Goal: Transaction & Acquisition: Book appointment/travel/reservation

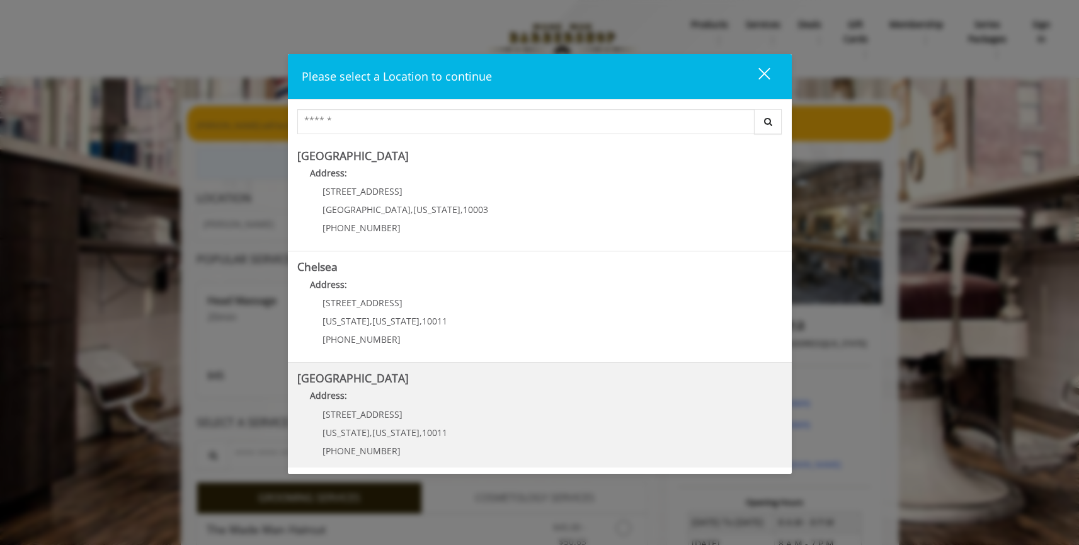
click at [462, 390] on Street "Address:" at bounding box center [539, 399] width 485 height 20
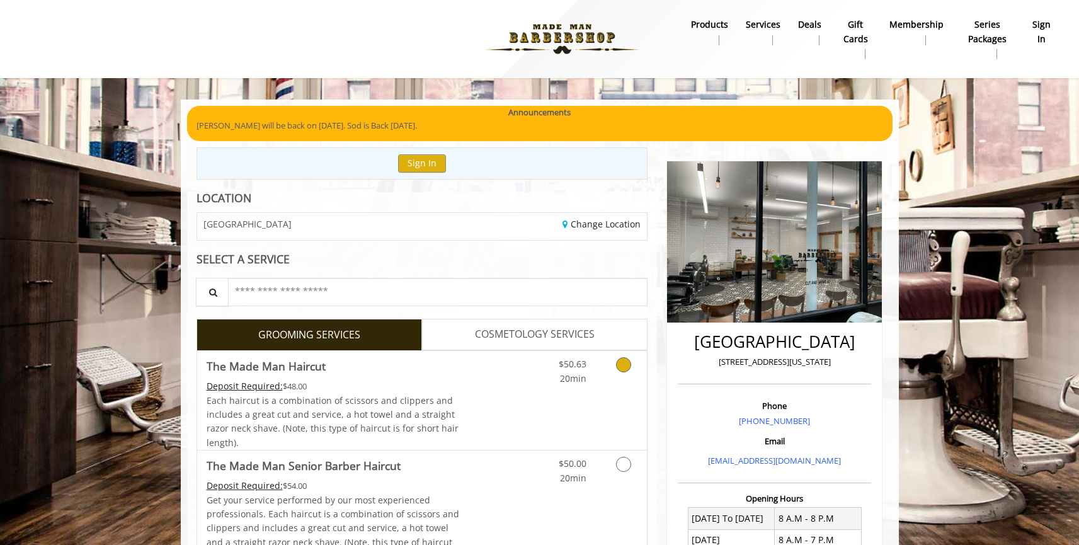
click at [548, 399] on div "$50.63 20min" at bounding box center [590, 400] width 113 height 99
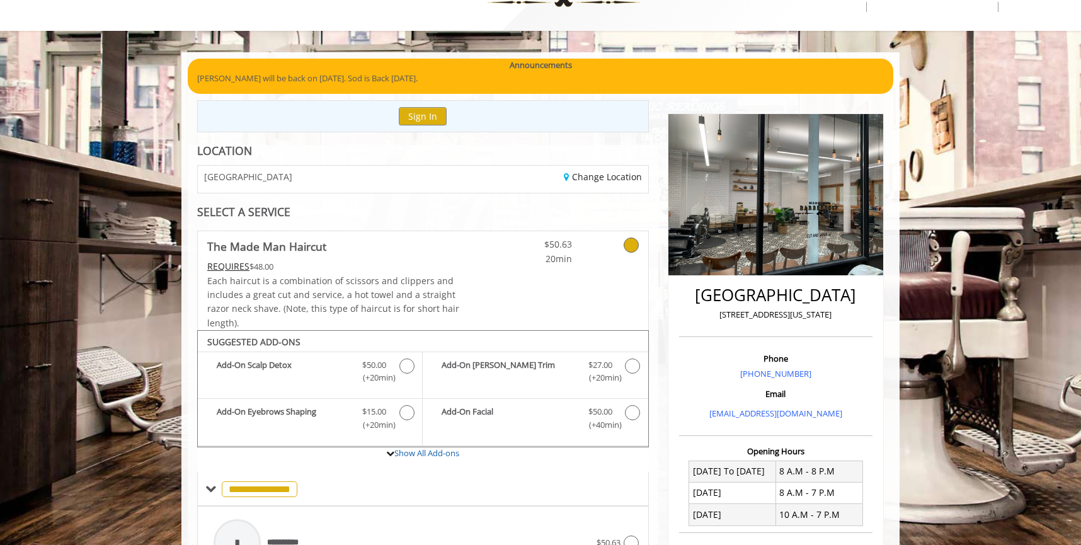
scroll to position [40, 0]
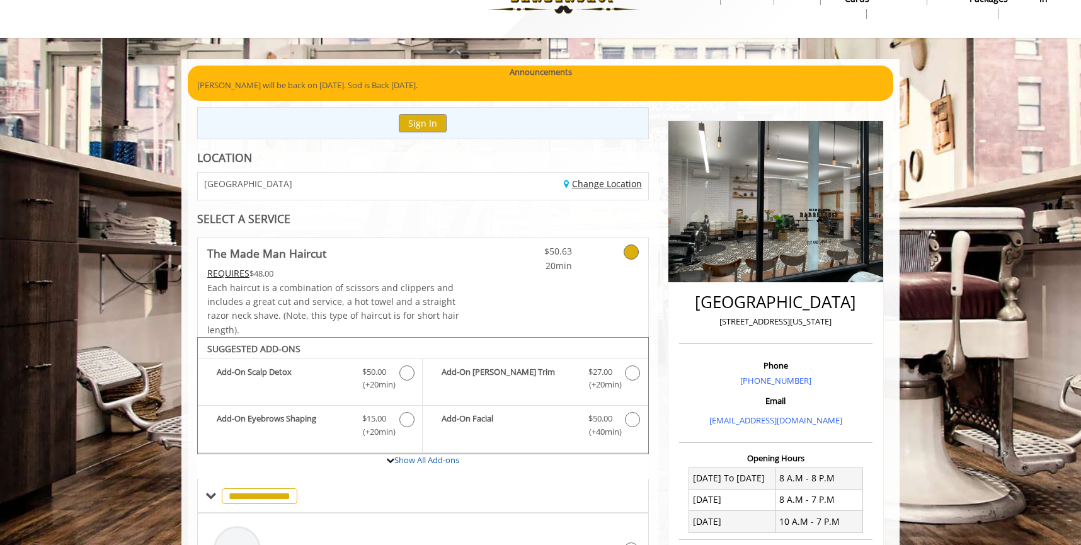
click at [595, 185] on link "Change Location" at bounding box center [603, 184] width 78 height 12
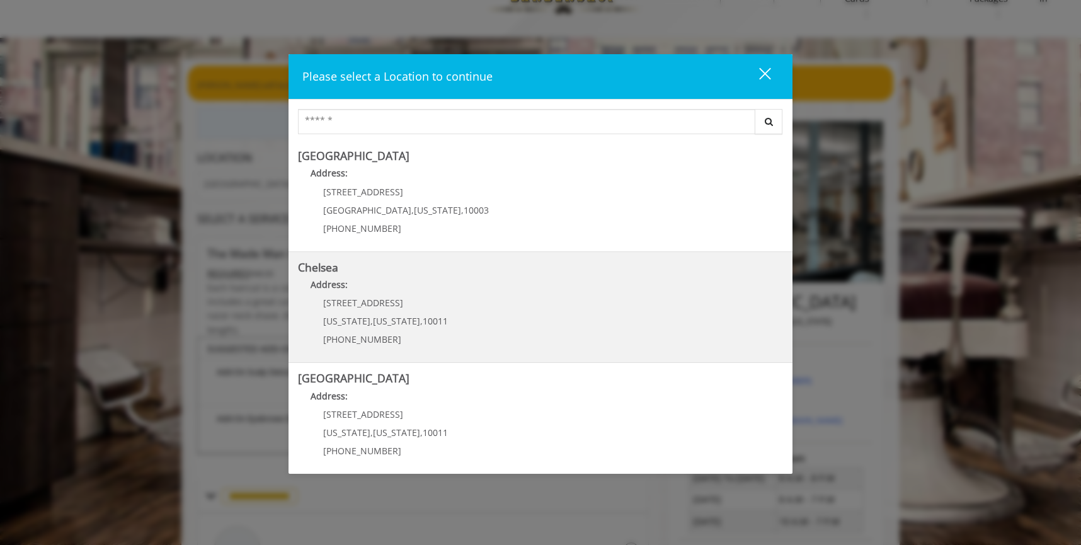
click at [468, 309] on link "Chelsea Address: 169/170 W 23rd St New York , New York , 10011 (917) 639-3902" at bounding box center [540, 307] width 485 height 92
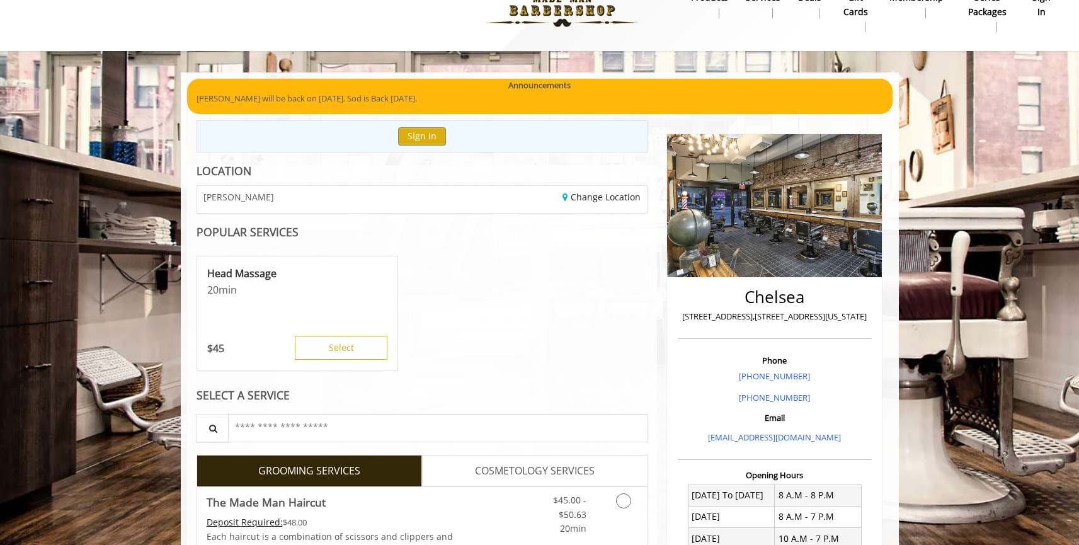
scroll to position [10, 0]
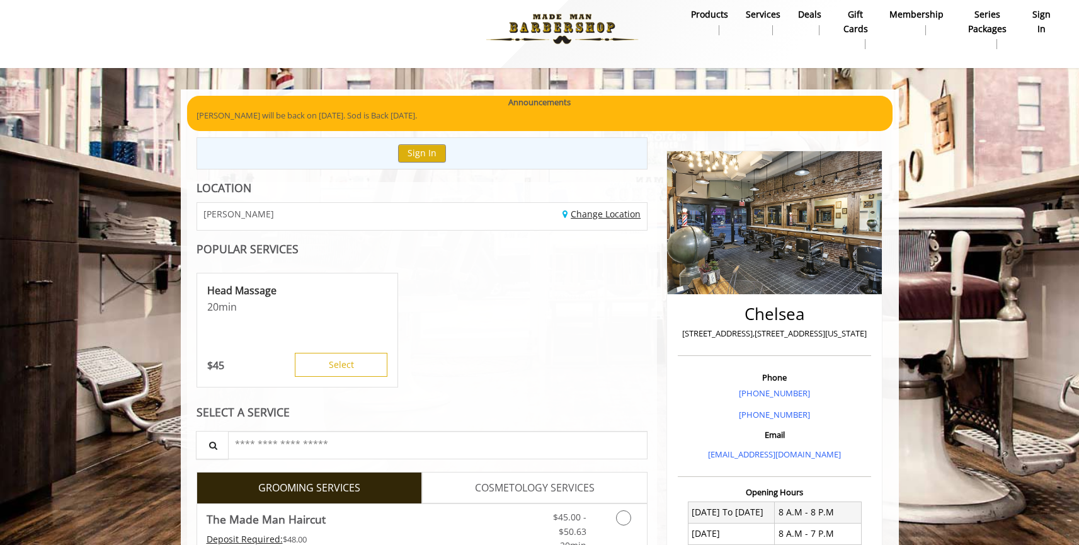
click at [594, 217] on link "Change Location" at bounding box center [602, 214] width 78 height 12
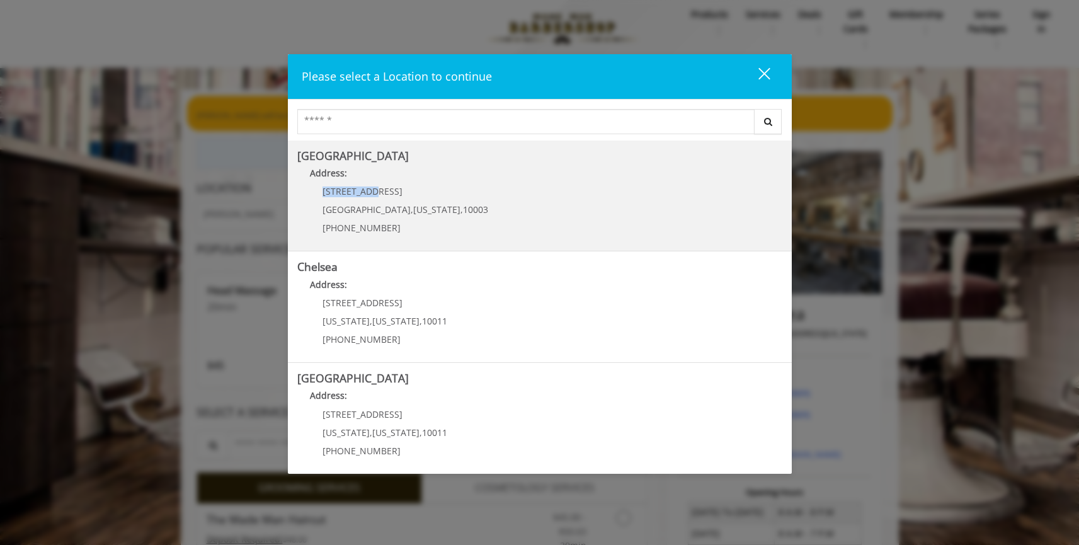
drag, startPoint x: 320, startPoint y: 192, endPoint x: 378, endPoint y: 193, distance: 58.0
click at [378, 193] on div "60 E 8th St Manhattan , New York , 10003 (212) 598-1840" at bounding box center [395, 214] width 197 height 55
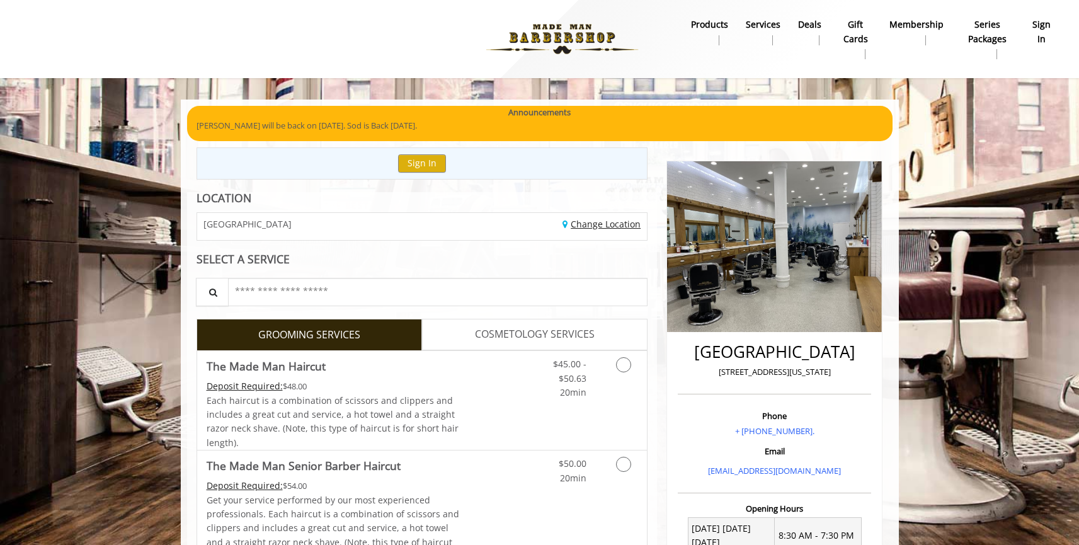
click at [581, 229] on link "Change Location" at bounding box center [602, 224] width 78 height 12
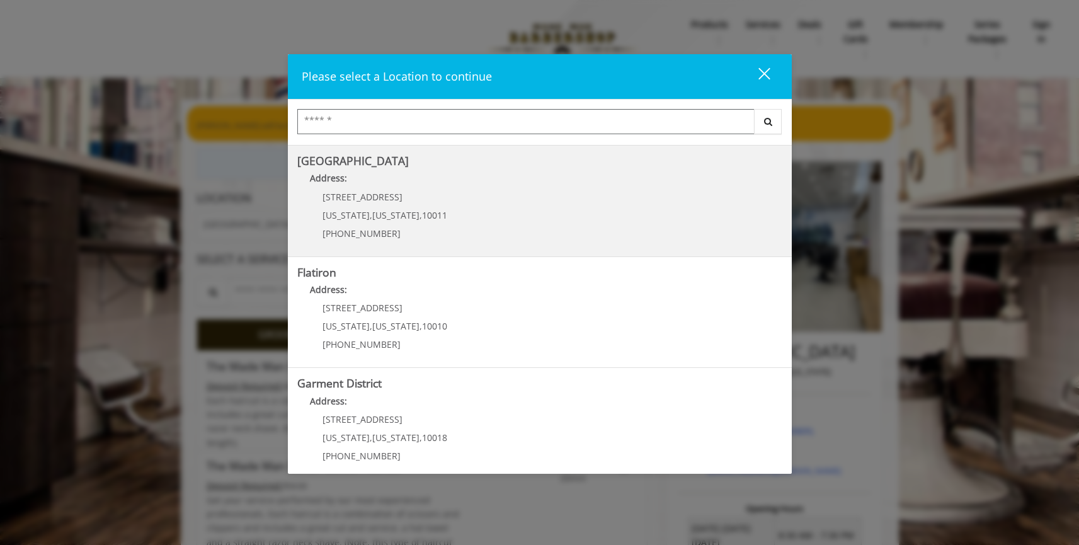
scroll to position [229, 0]
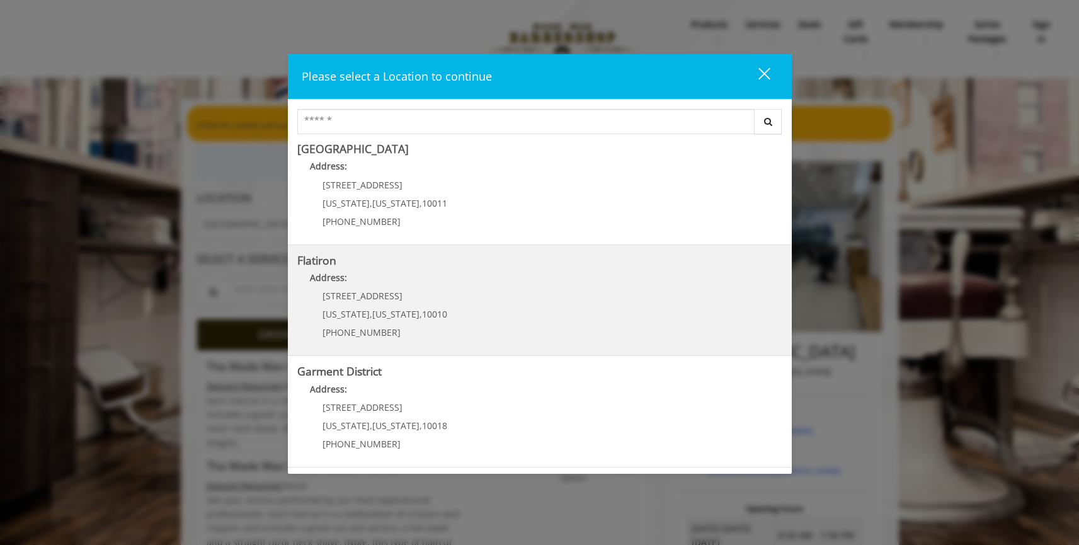
click at [464, 318] on "Flatiron Address: 10 E 23rd St New York , New York , 10010 (917) 475-1765" at bounding box center [539, 301] width 485 height 92
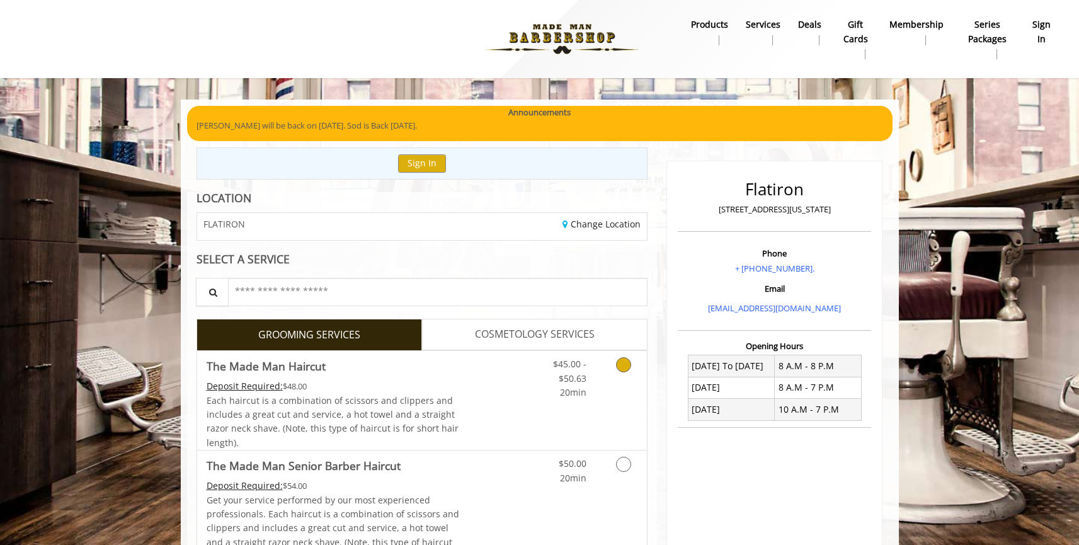
click at [493, 397] on link "Discounted Price" at bounding box center [496, 400] width 75 height 99
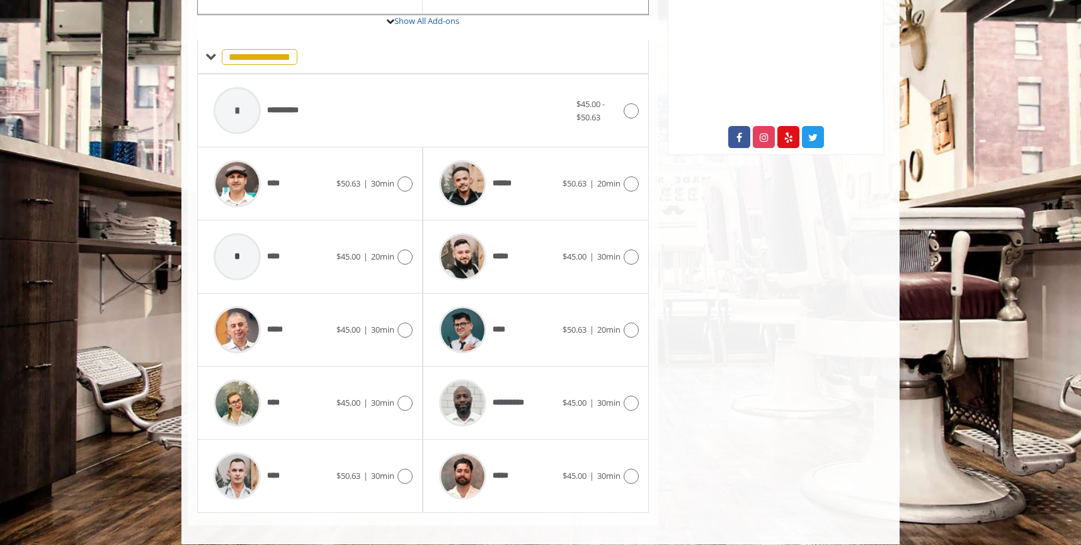
scroll to position [491, 0]
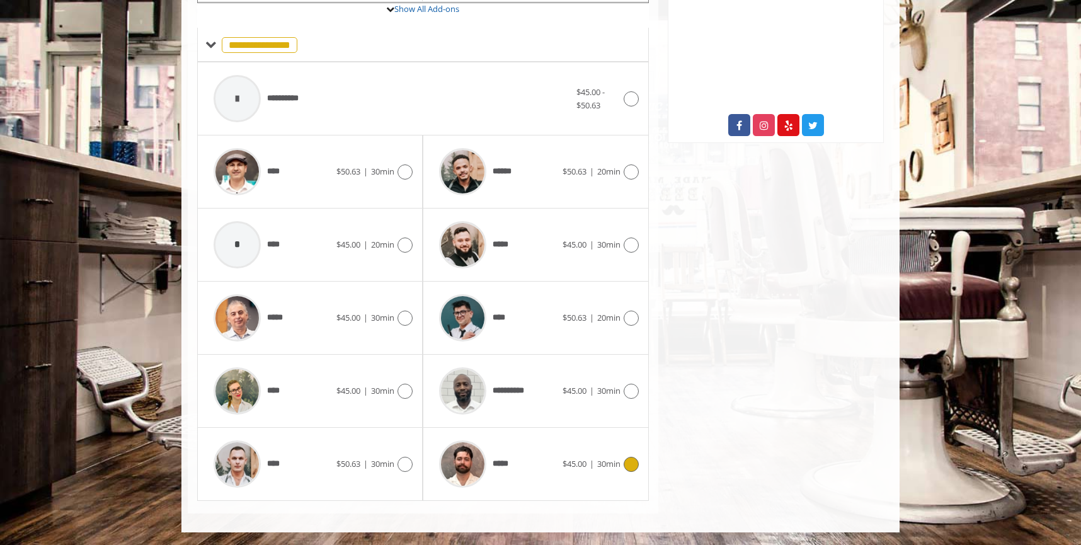
click at [551, 469] on div "*****" at bounding box center [497, 464] width 129 height 60
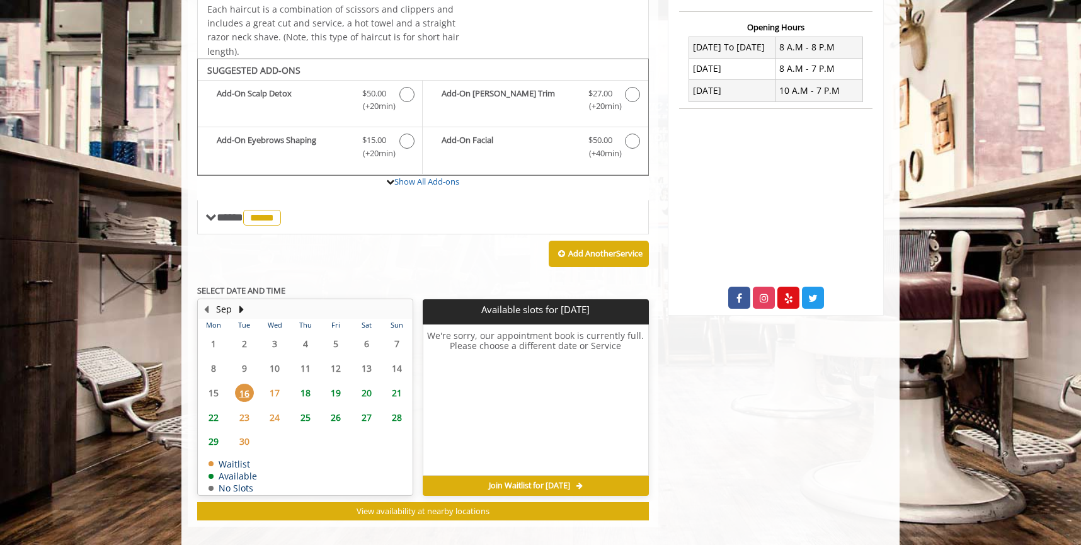
scroll to position [331, 0]
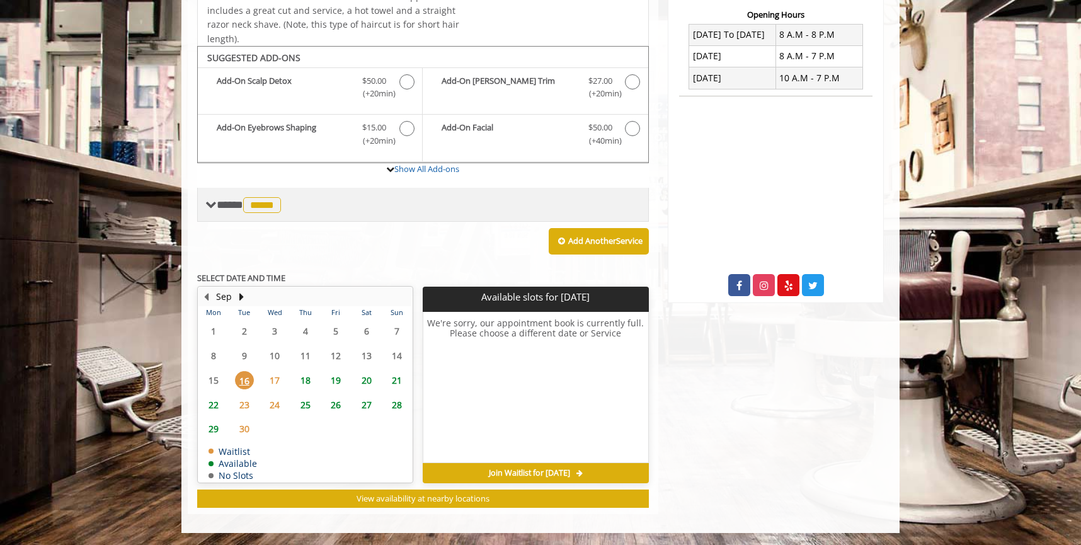
click at [258, 201] on span "*****" at bounding box center [262, 205] width 38 height 16
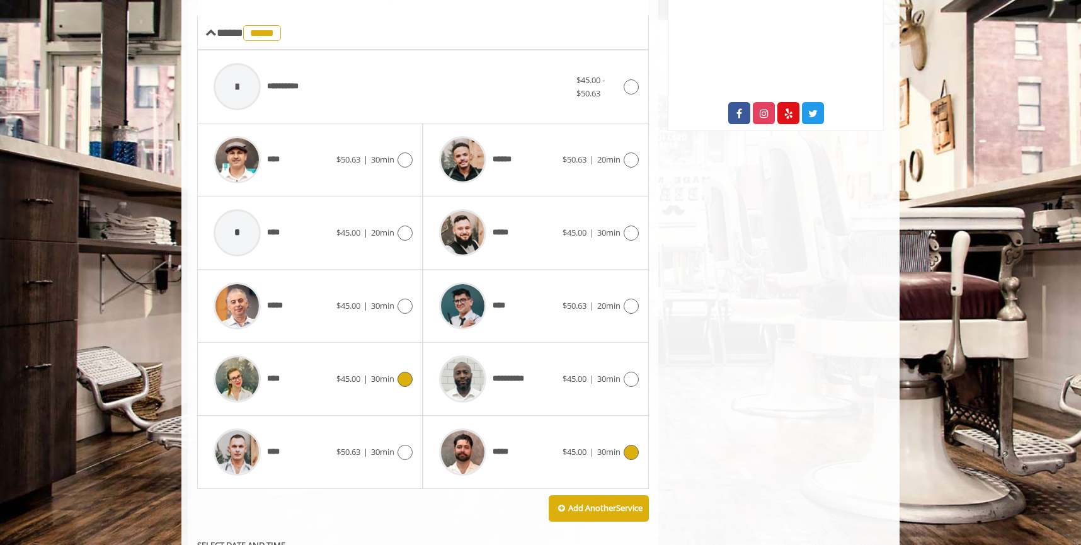
scroll to position [543, 0]
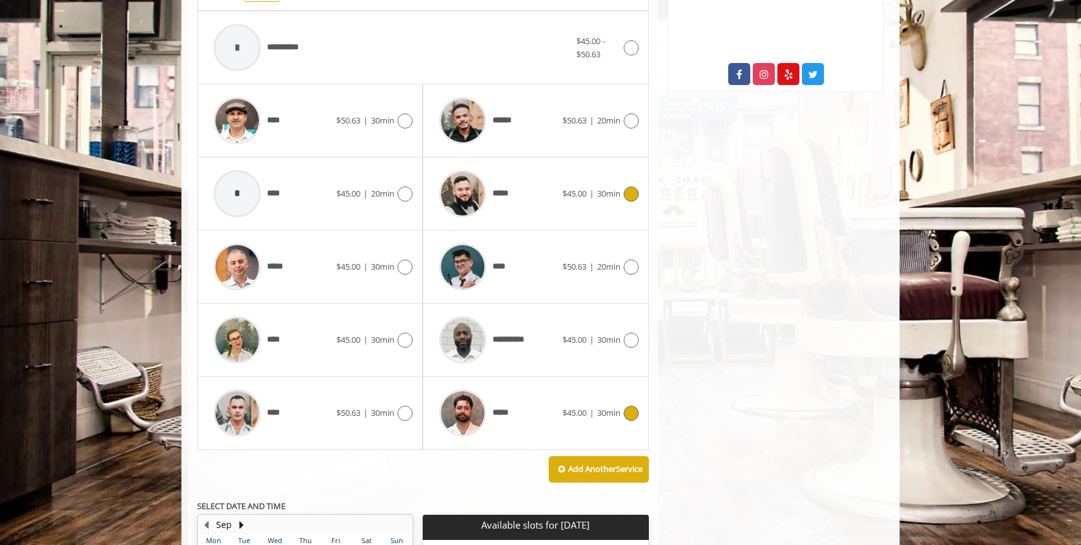
click at [547, 196] on div "*****" at bounding box center [497, 194] width 129 height 60
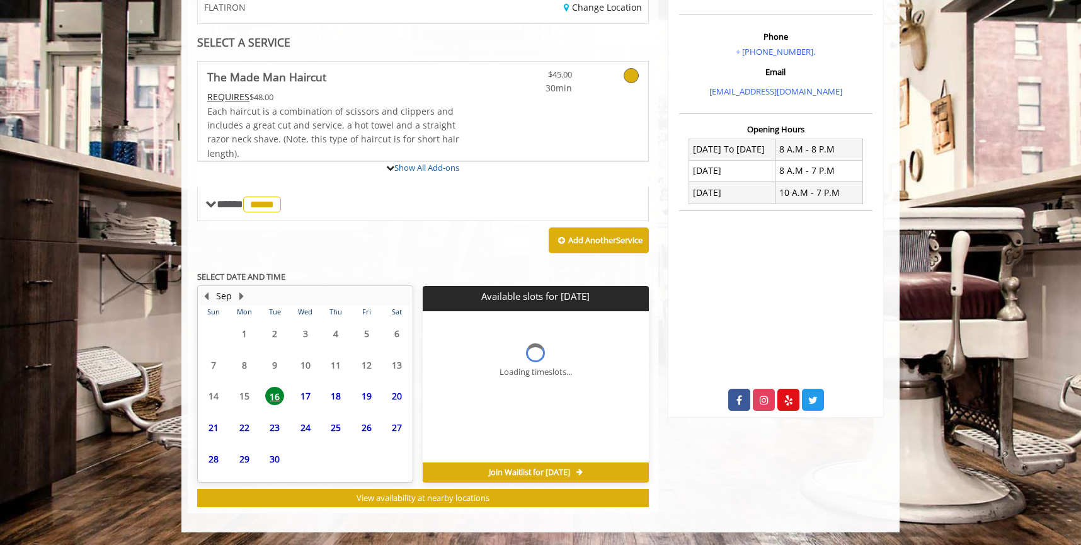
scroll to position [0, 0]
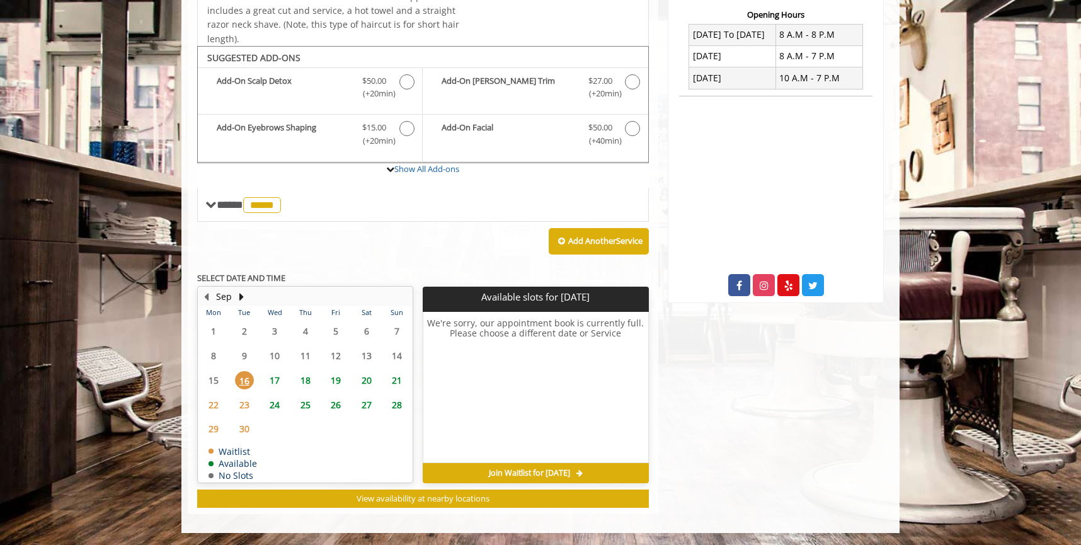
click at [277, 377] on span "17" at bounding box center [274, 380] width 19 height 18
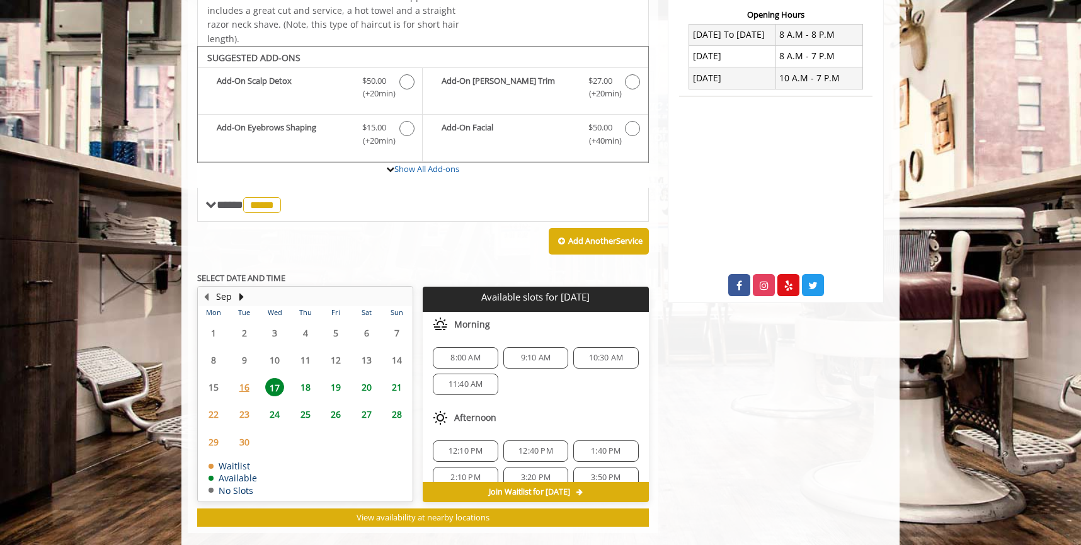
scroll to position [350, 0]
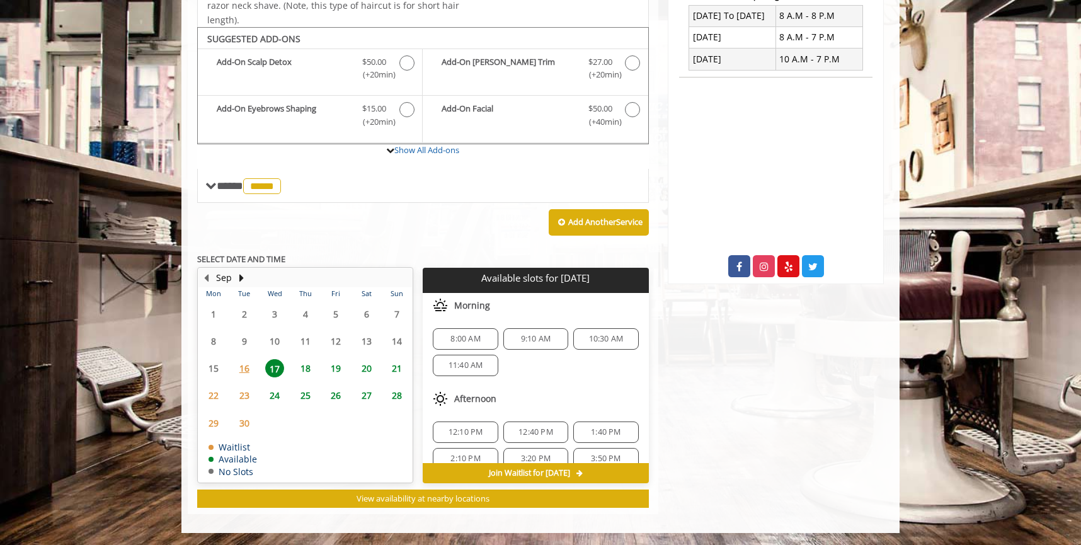
click at [249, 360] on span "16" at bounding box center [244, 368] width 19 height 18
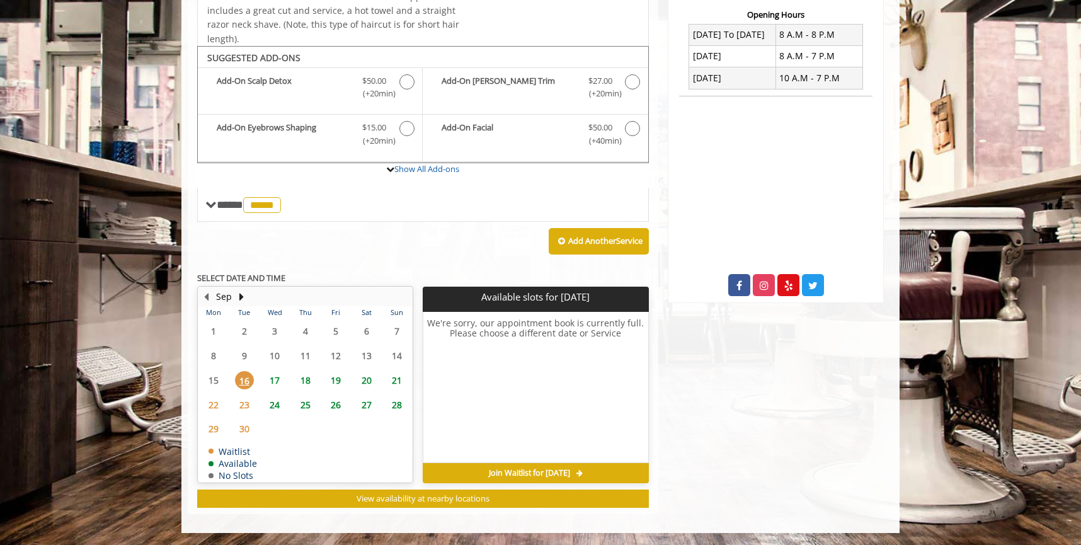
click at [277, 386] on span "17" at bounding box center [274, 380] width 19 height 18
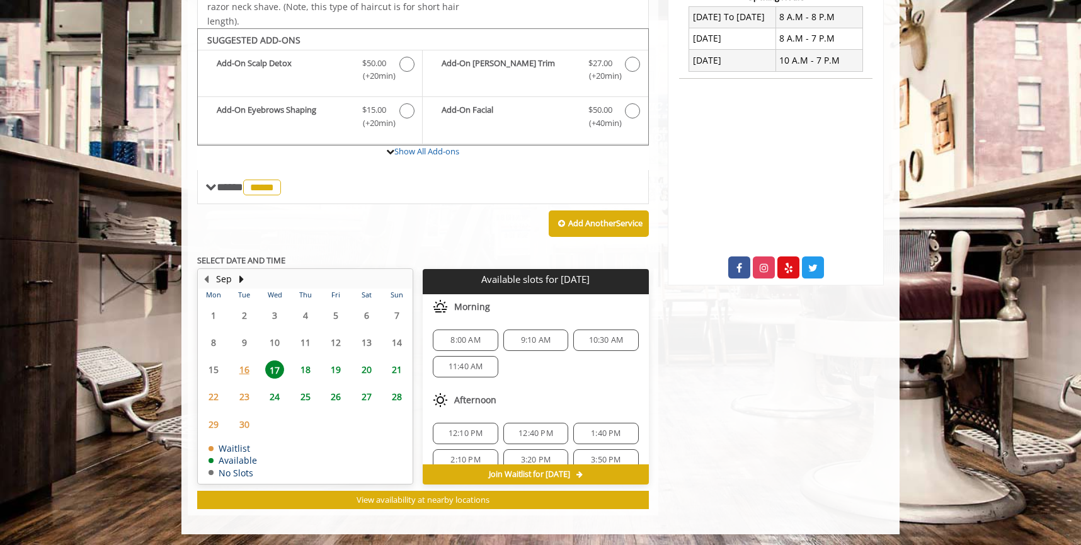
scroll to position [0, 0]
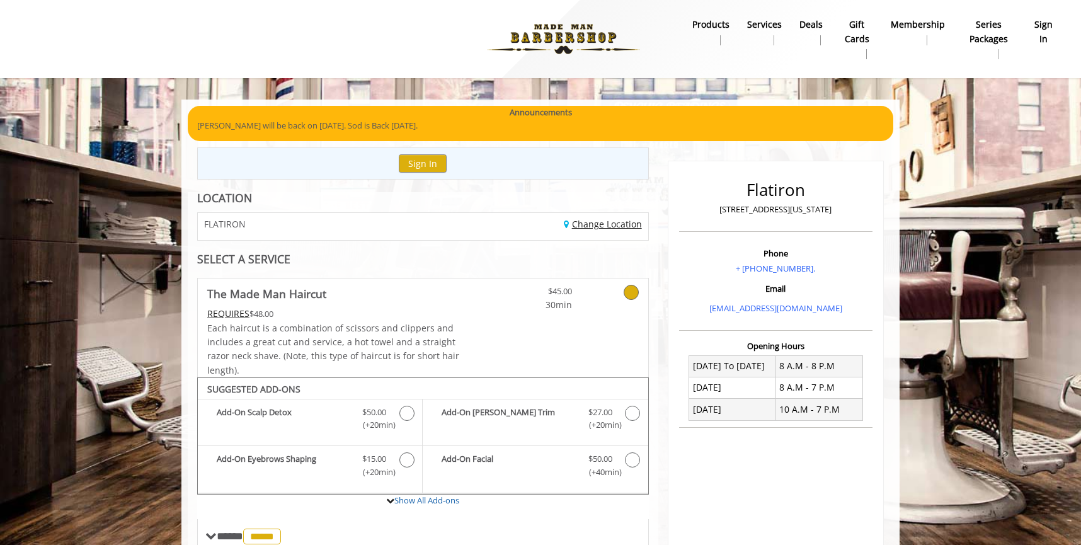
click at [597, 229] on link "Change Location" at bounding box center [603, 224] width 78 height 12
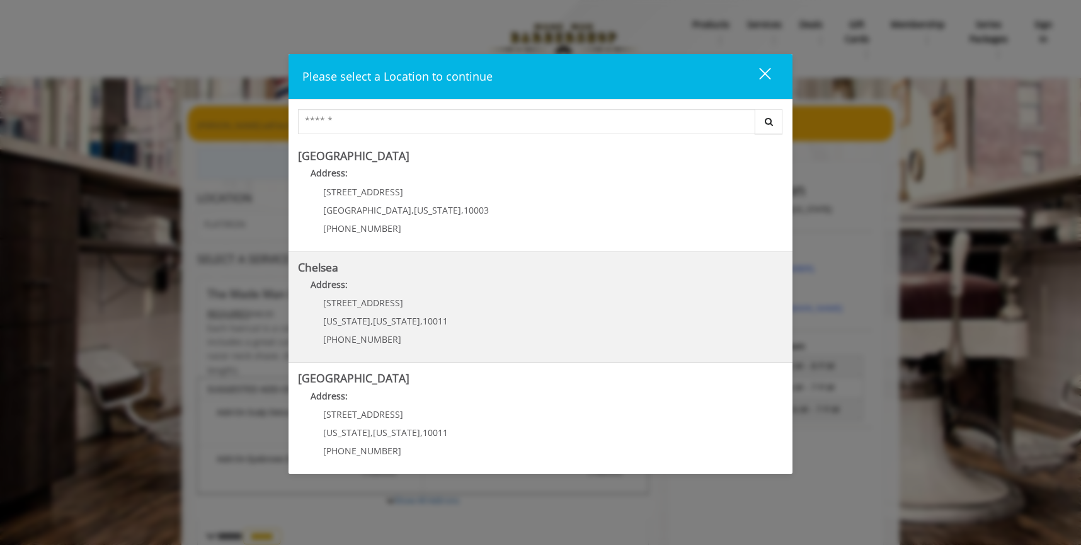
click at [516, 336] on link "Chelsea Address: 169/170 W 23rd St New York , New York , 10011 (917) 639-3902" at bounding box center [540, 307] width 485 height 92
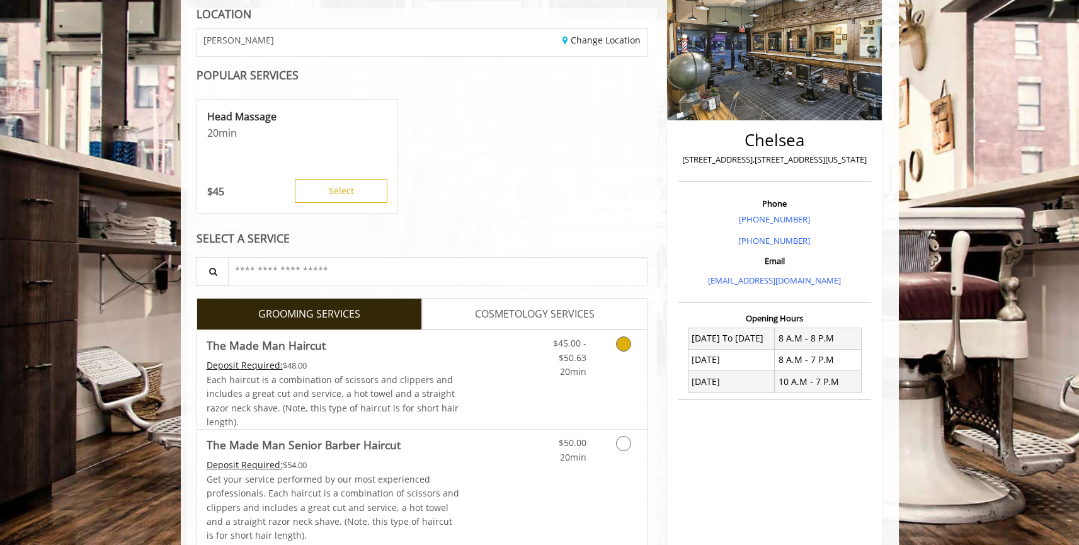
click at [578, 357] on span "$45.00 - $50.63" at bounding box center [569, 350] width 33 height 26
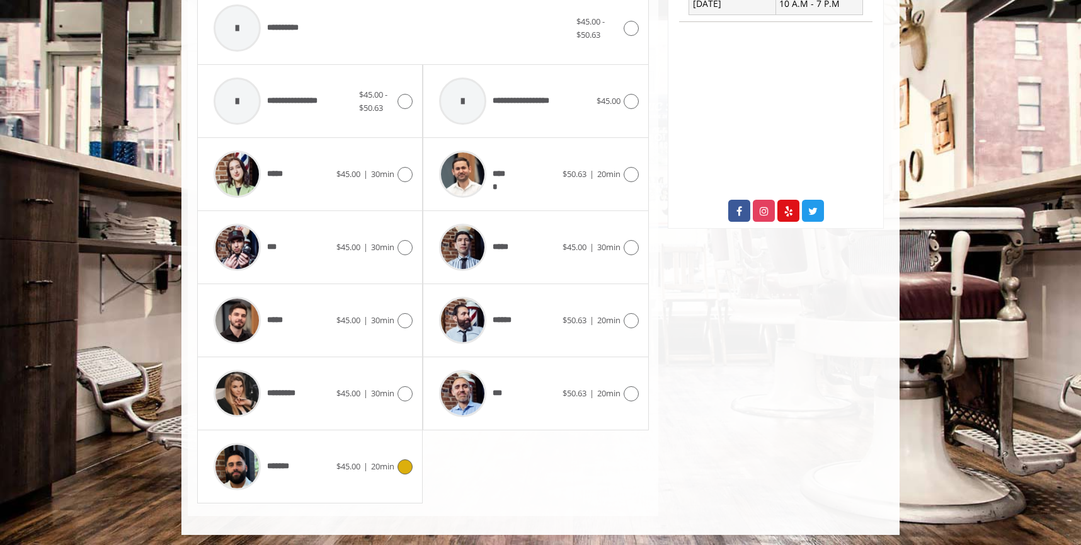
scroll to position [565, 0]
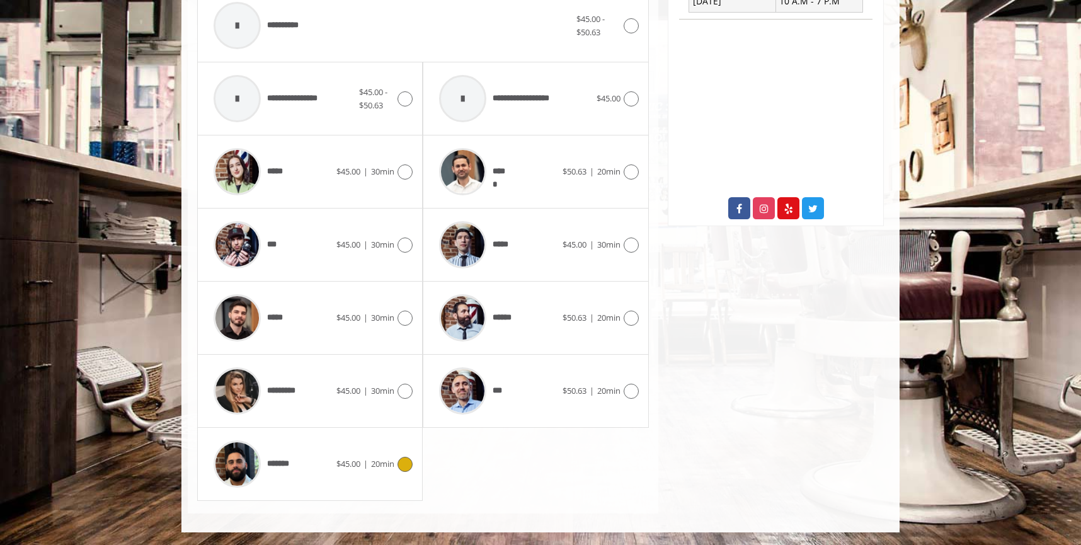
click at [338, 482] on div "******* $45.00 | 20min" at bounding box center [309, 464] width 205 height 60
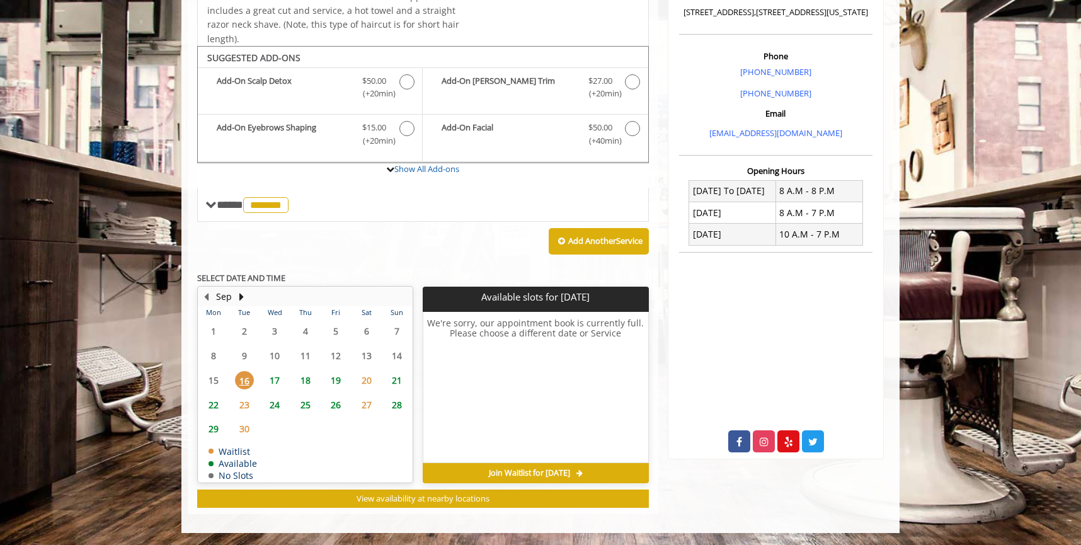
scroll to position [0, 0]
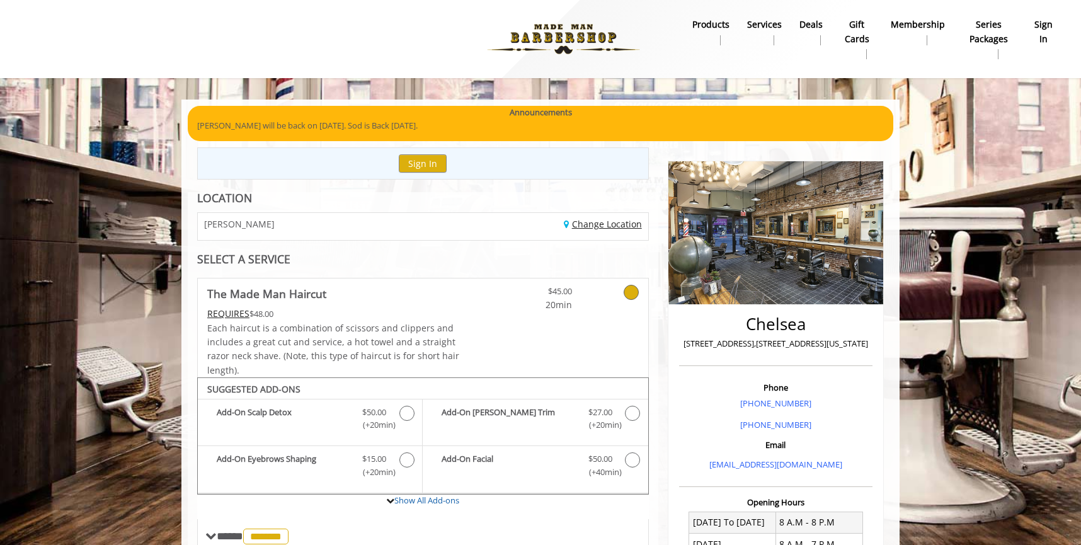
click at [618, 226] on link "Change Location" at bounding box center [603, 224] width 78 height 12
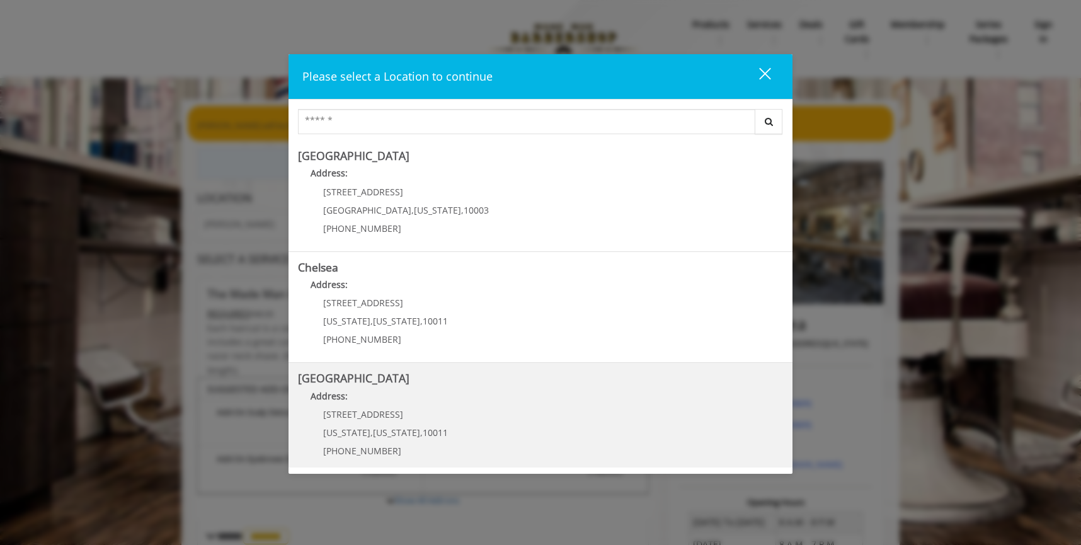
click at [475, 444] on Street "Chelsea 15th Street Address: 267 W 15th St New York , New York , 10011 (646) 85…" at bounding box center [540, 418] width 485 height 92
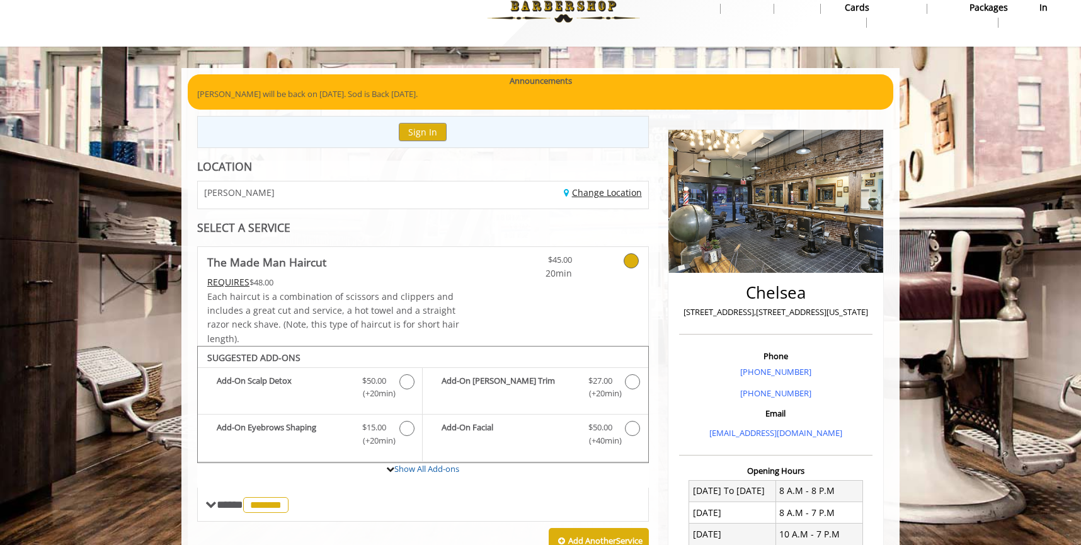
scroll to position [198, 0]
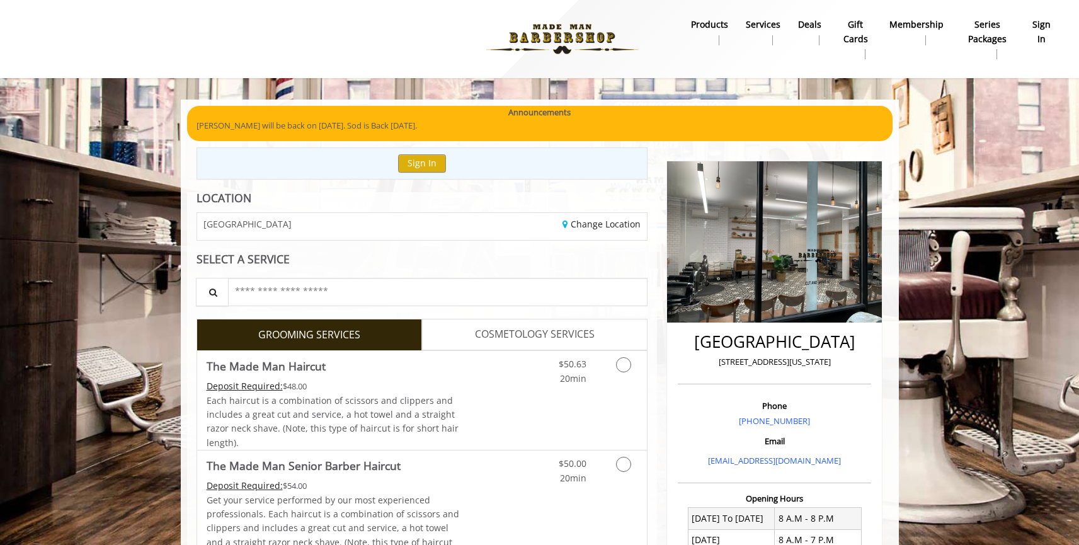
click at [768, 367] on p "[STREET_ADDRESS][US_STATE]" at bounding box center [774, 361] width 187 height 13
copy div "[STREET_ADDRESS][US_STATE]"
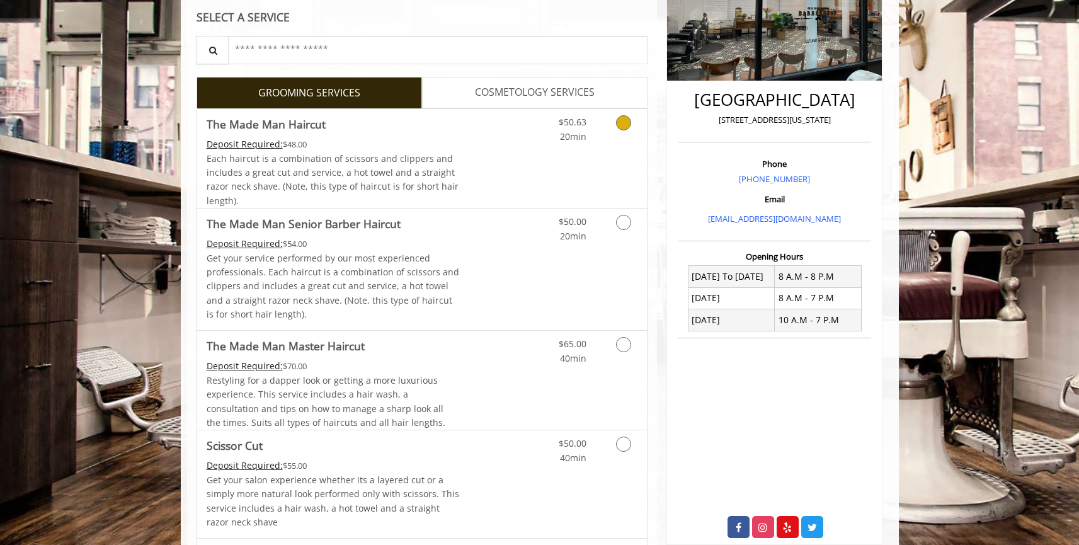
click at [592, 149] on div "$50.63 20min" at bounding box center [590, 158] width 113 height 99
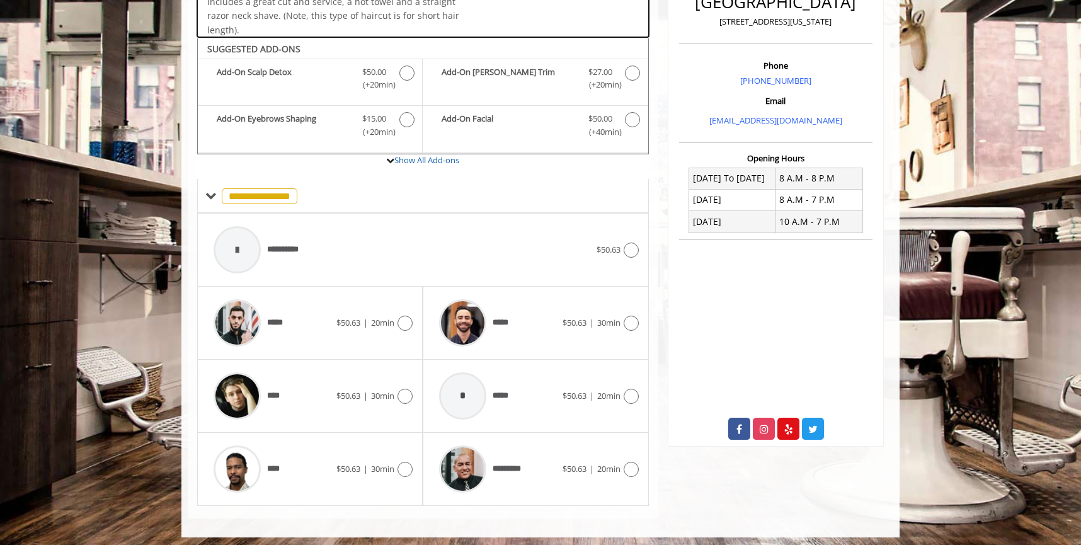
scroll to position [345, 0]
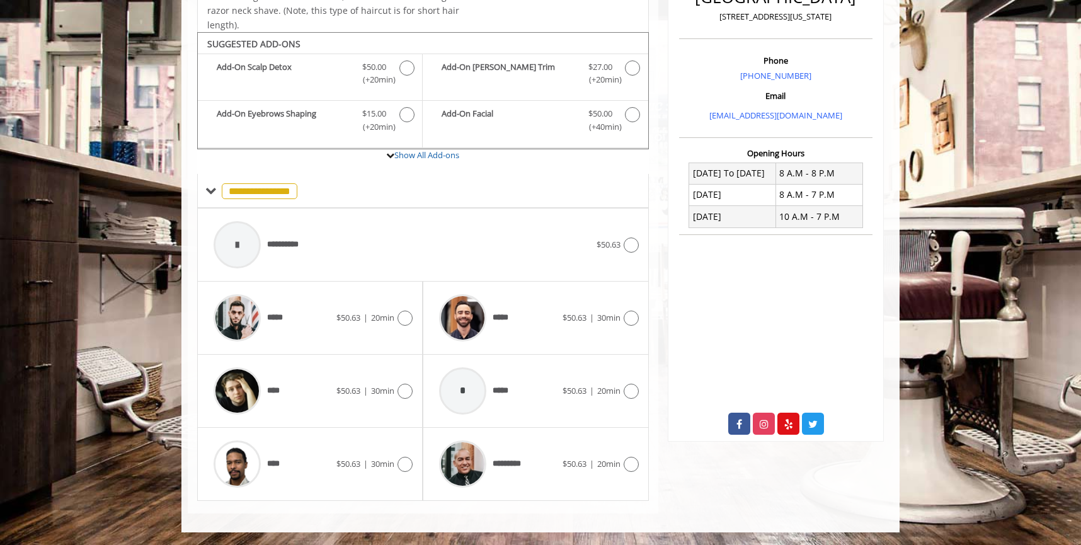
click at [350, 335] on div "***** $50.63 | 20min" at bounding box center [309, 318] width 205 height 60
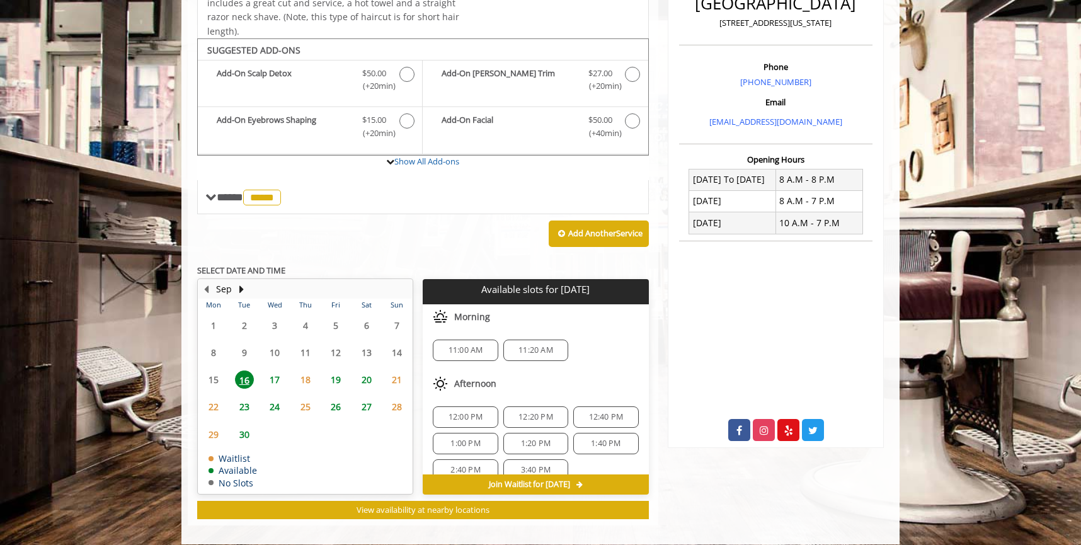
scroll to position [350, 0]
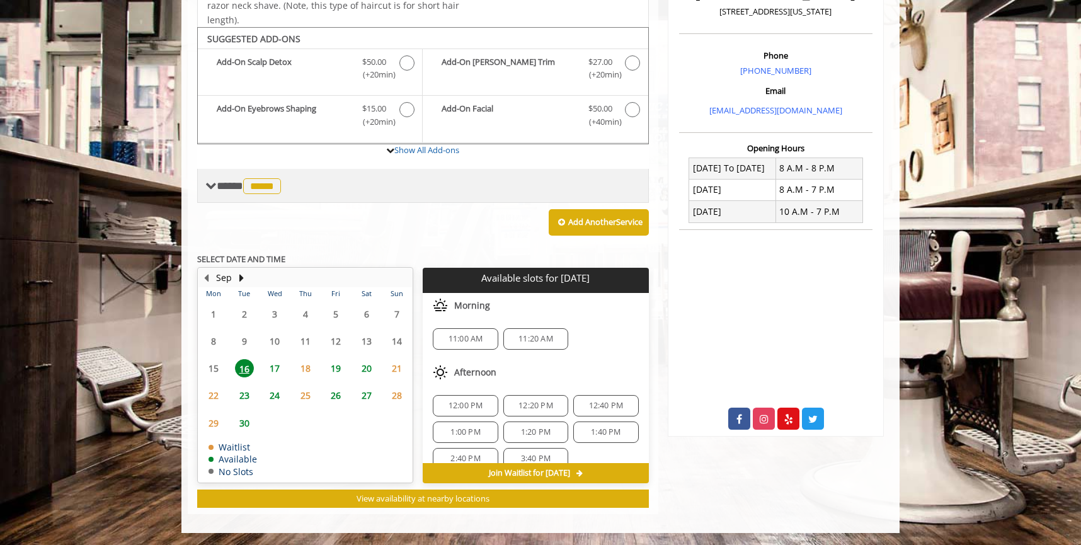
click at [224, 189] on span "**** ***** ********" at bounding box center [250, 185] width 67 height 11
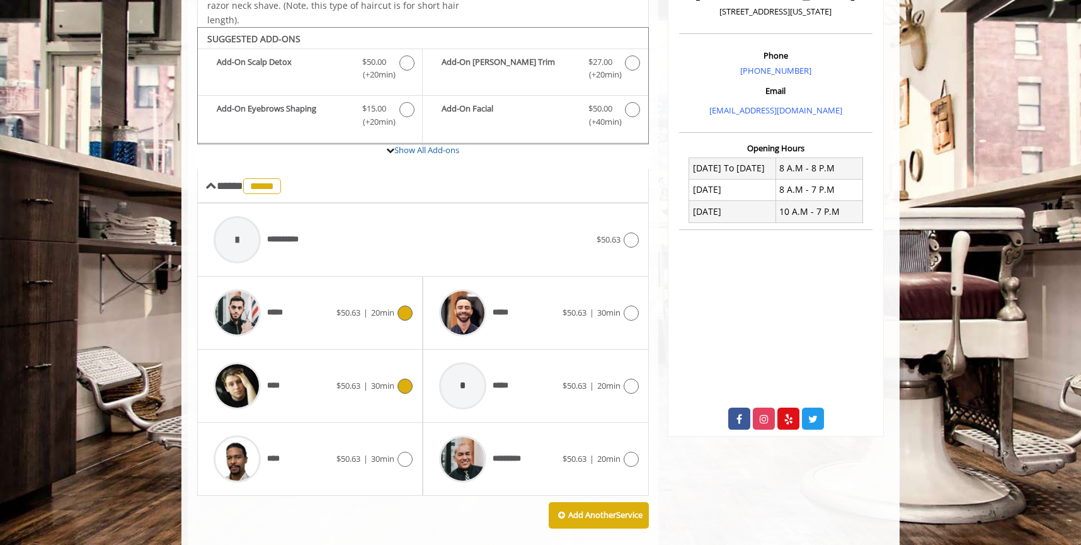
click at [277, 372] on span "****" at bounding box center [245, 386] width 76 height 60
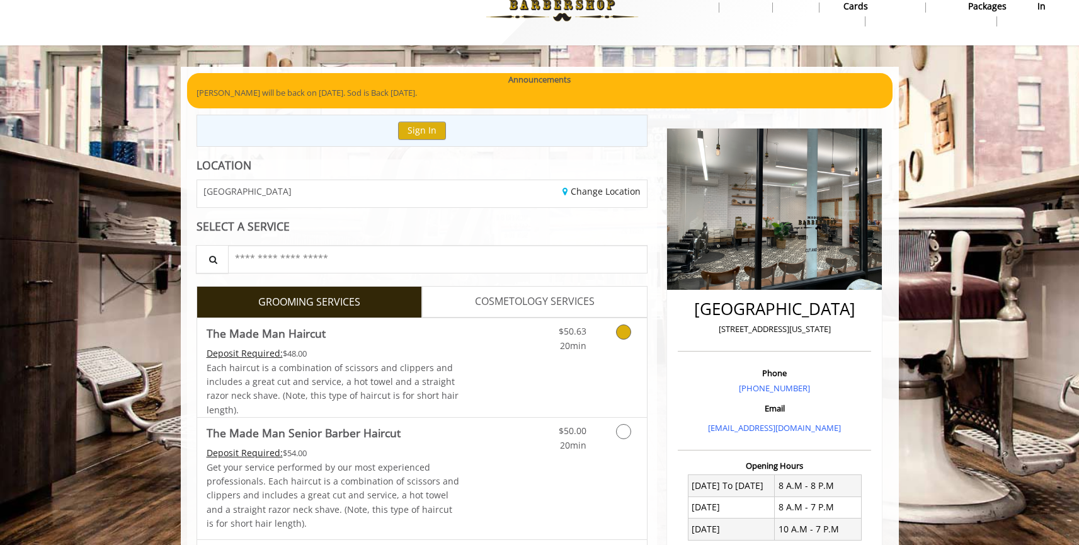
scroll to position [37, 0]
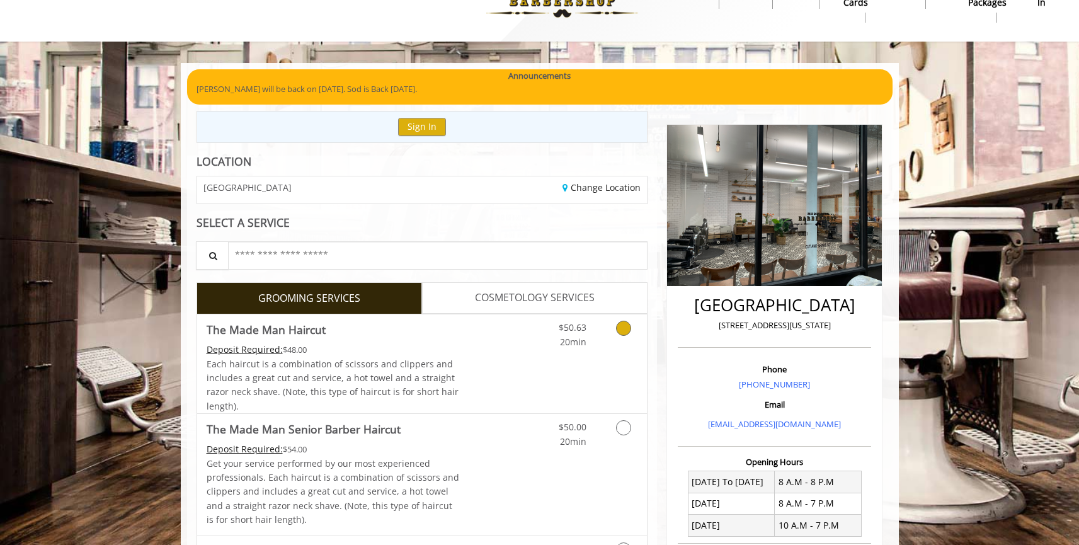
click at [551, 345] on link "$50.63 20min" at bounding box center [560, 331] width 52 height 35
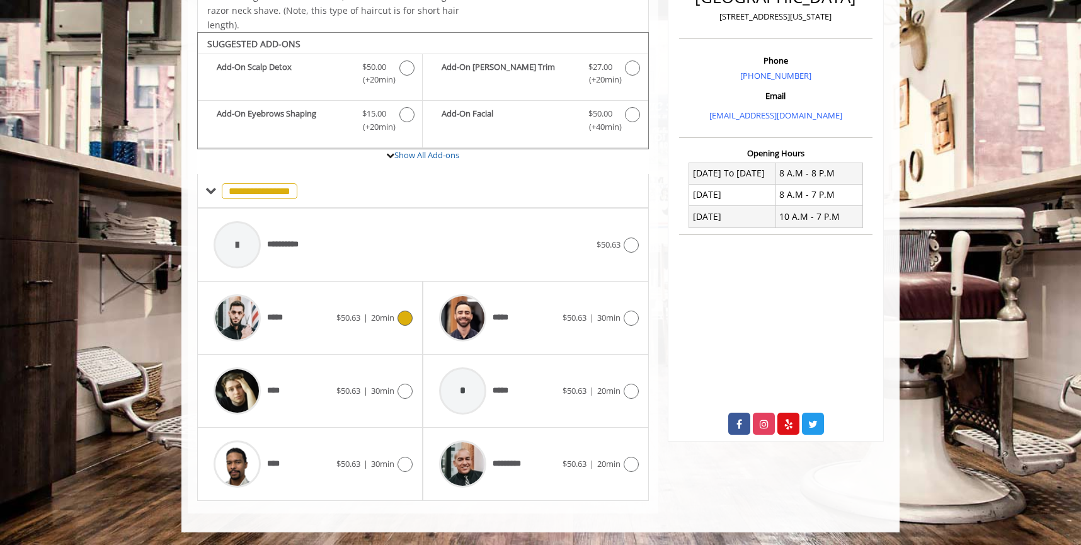
click at [282, 321] on span "*****" at bounding box center [277, 317] width 21 height 13
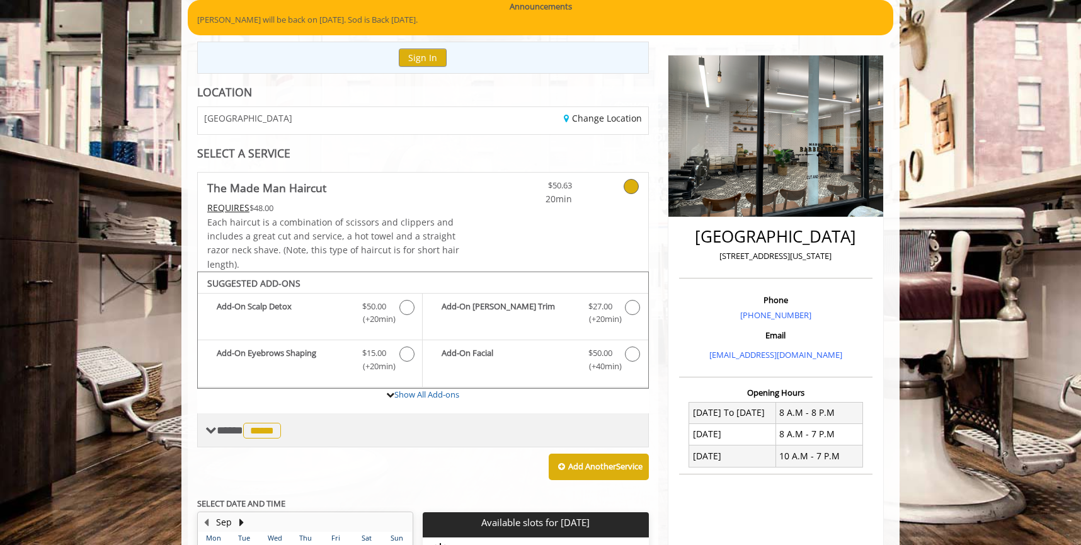
scroll to position [350, 0]
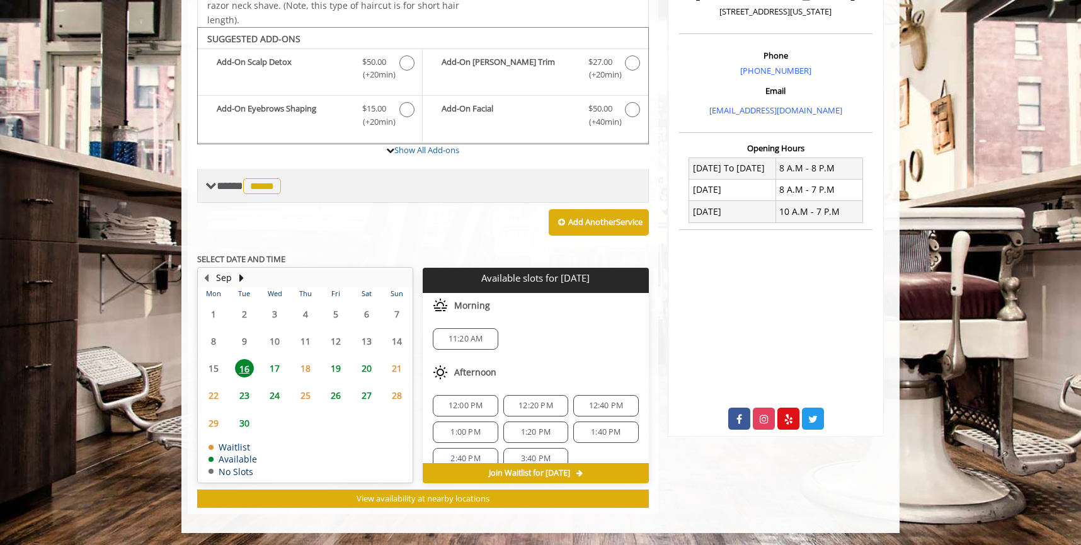
click at [253, 189] on span "*****" at bounding box center [262, 186] width 38 height 16
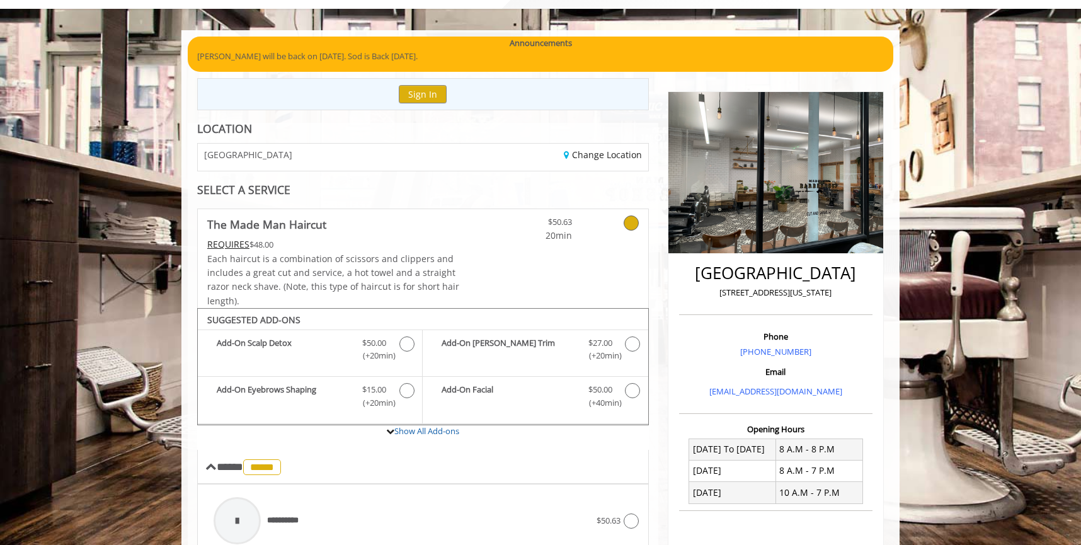
scroll to position [0, 0]
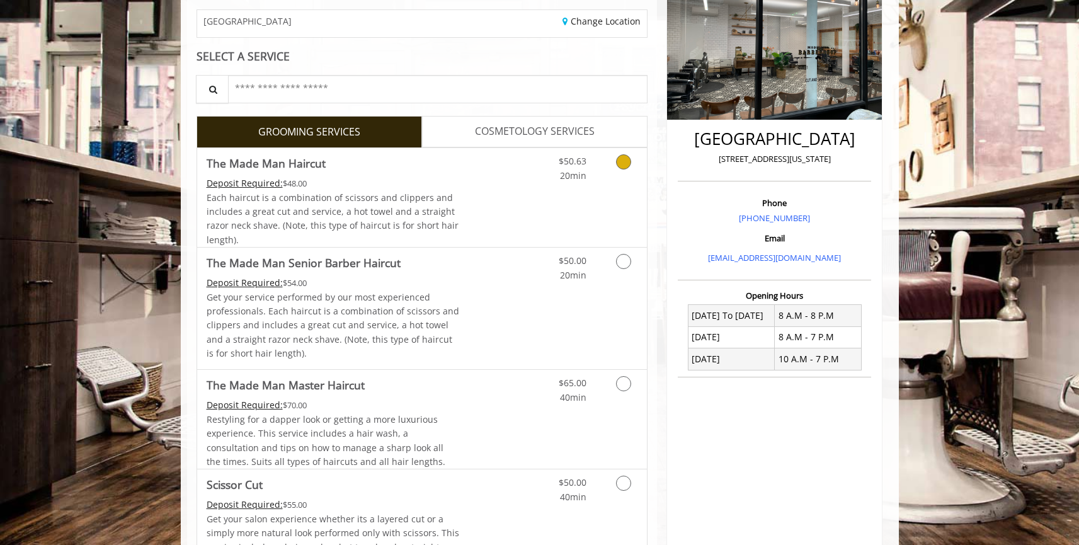
click at [594, 206] on div "$50.63 20min" at bounding box center [590, 197] width 113 height 99
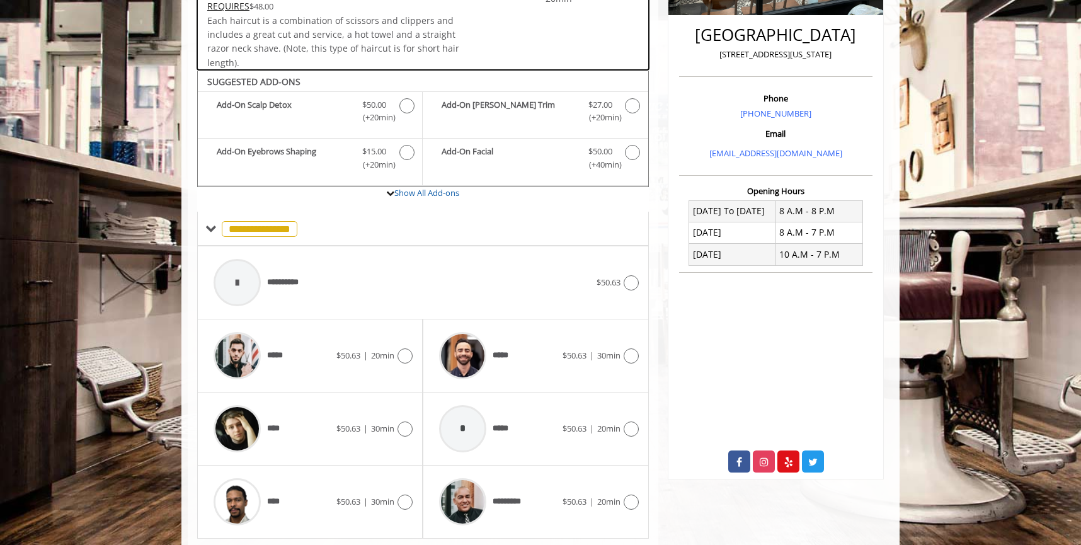
scroll to position [345, 0]
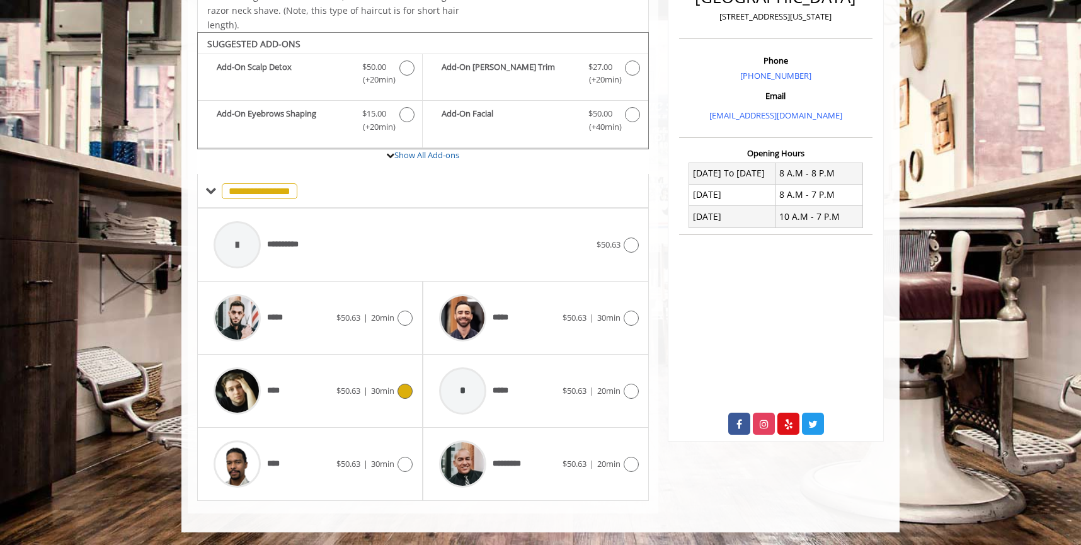
click at [295, 391] on div "****" at bounding box center [271, 391] width 129 height 60
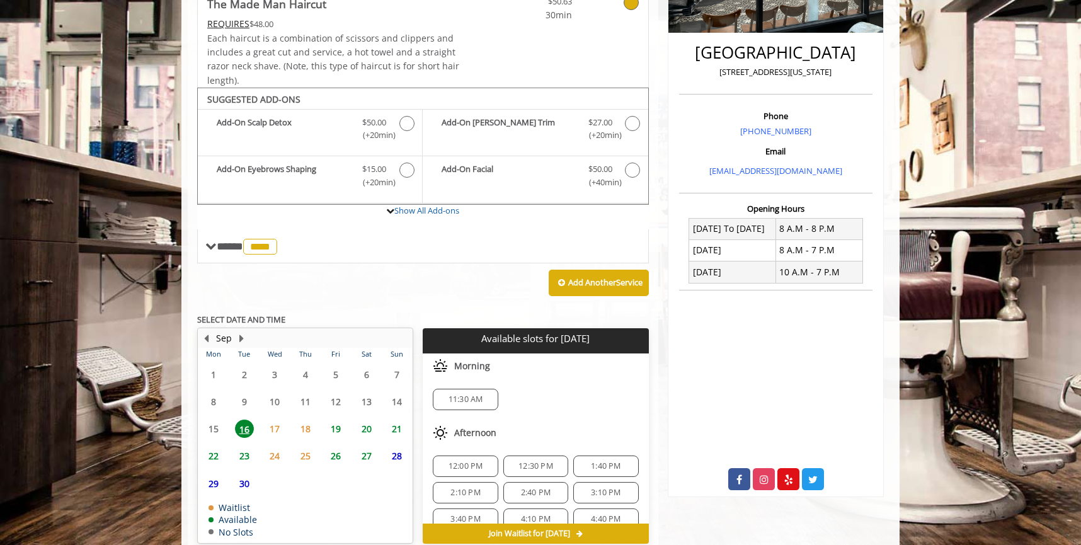
click at [456, 412] on div "11:30 AM" at bounding box center [536, 400] width 226 height 42
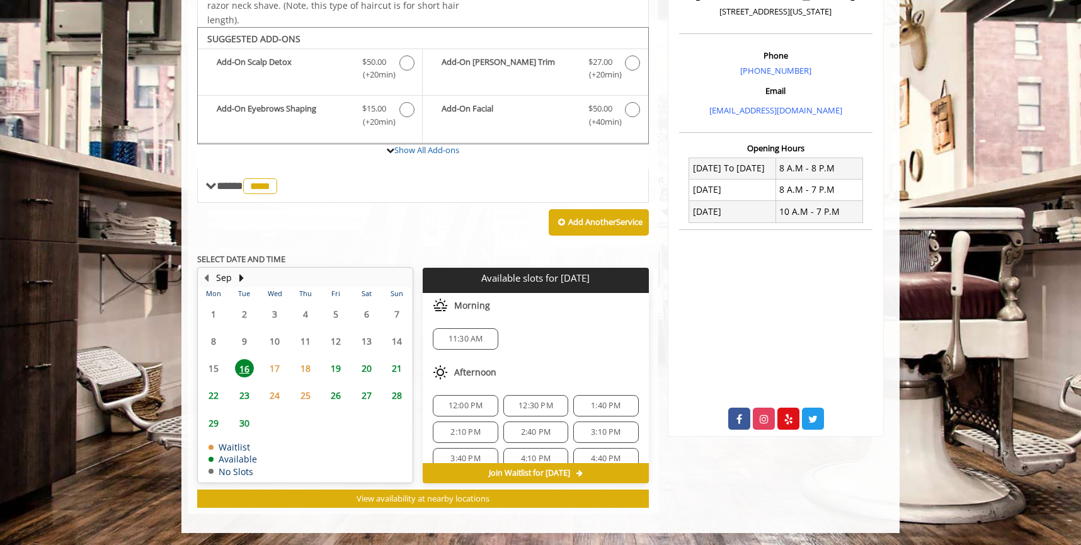
click at [479, 343] on span "11:30 AM" at bounding box center [466, 339] width 35 height 10
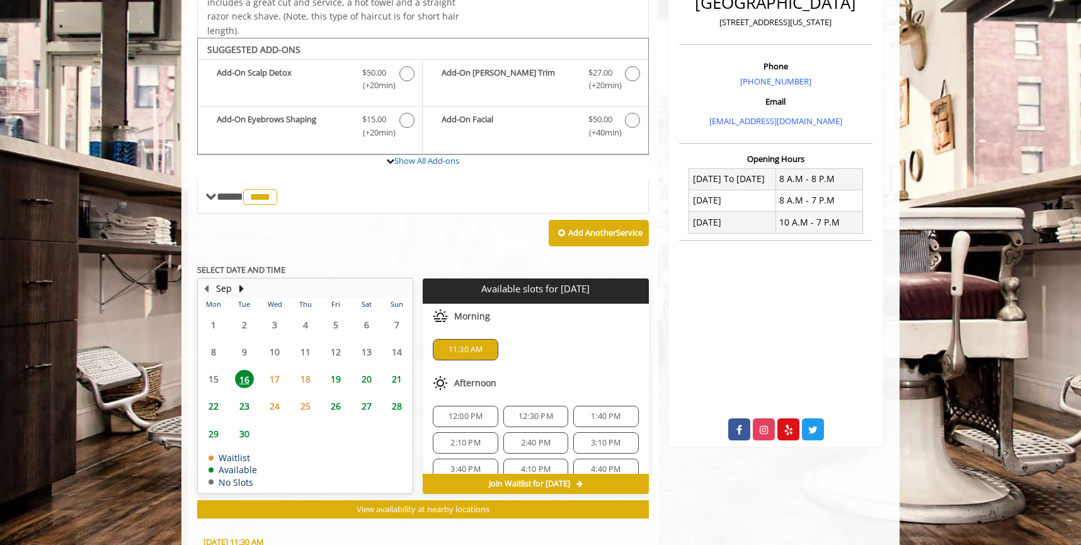
scroll to position [578, 0]
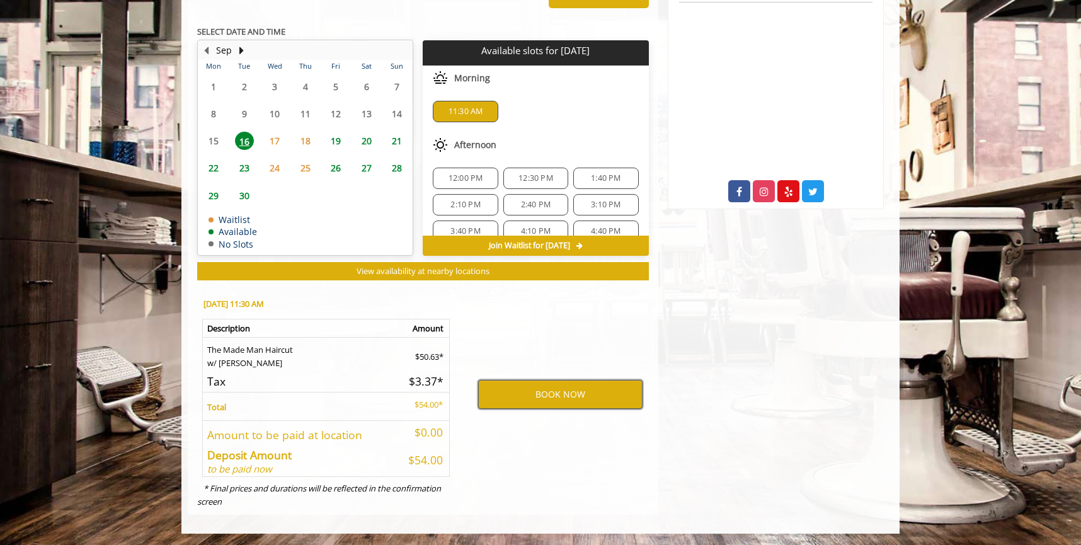
click at [558, 381] on button "BOOK NOW" at bounding box center [560, 394] width 164 height 29
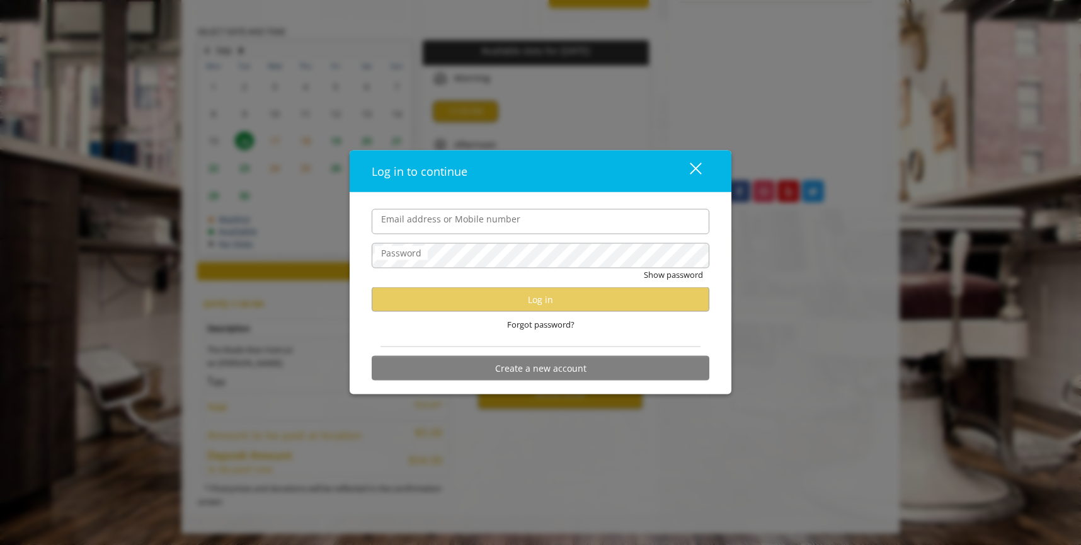
click at [692, 169] on div "close" at bounding box center [687, 170] width 25 height 19
